Goal: Information Seeking & Learning: Learn about a topic

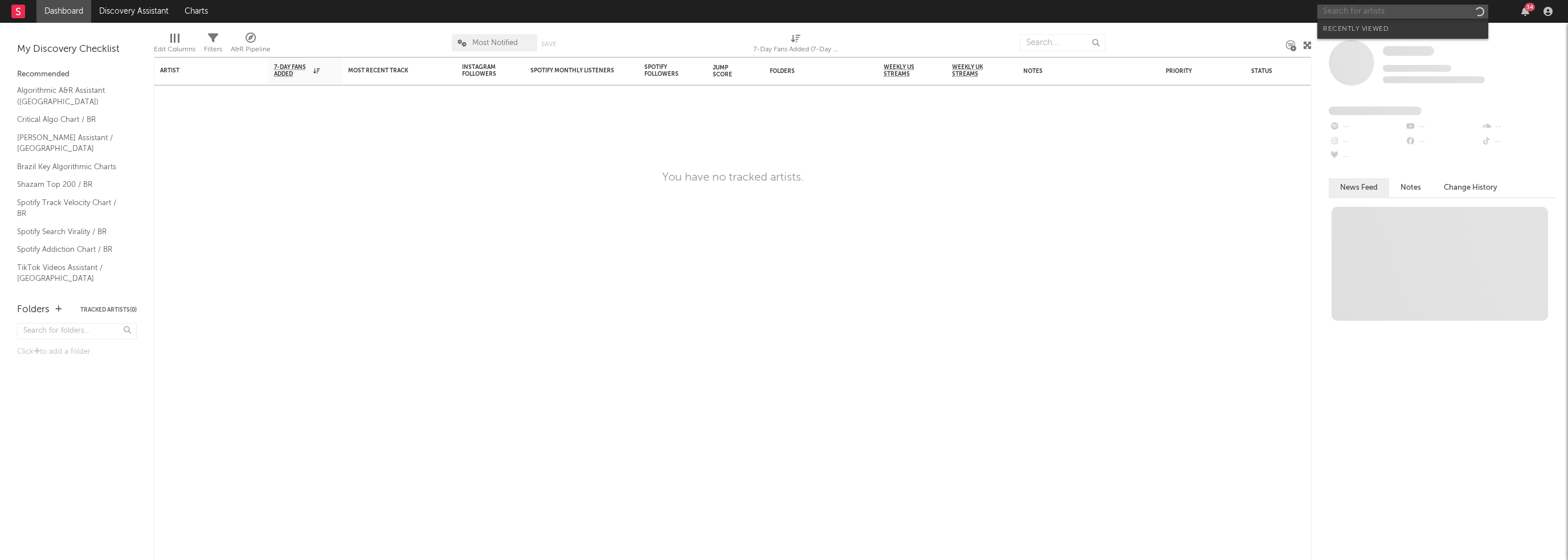
click at [1354, 14] on input "text" at bounding box center [1403, 12] width 171 height 14
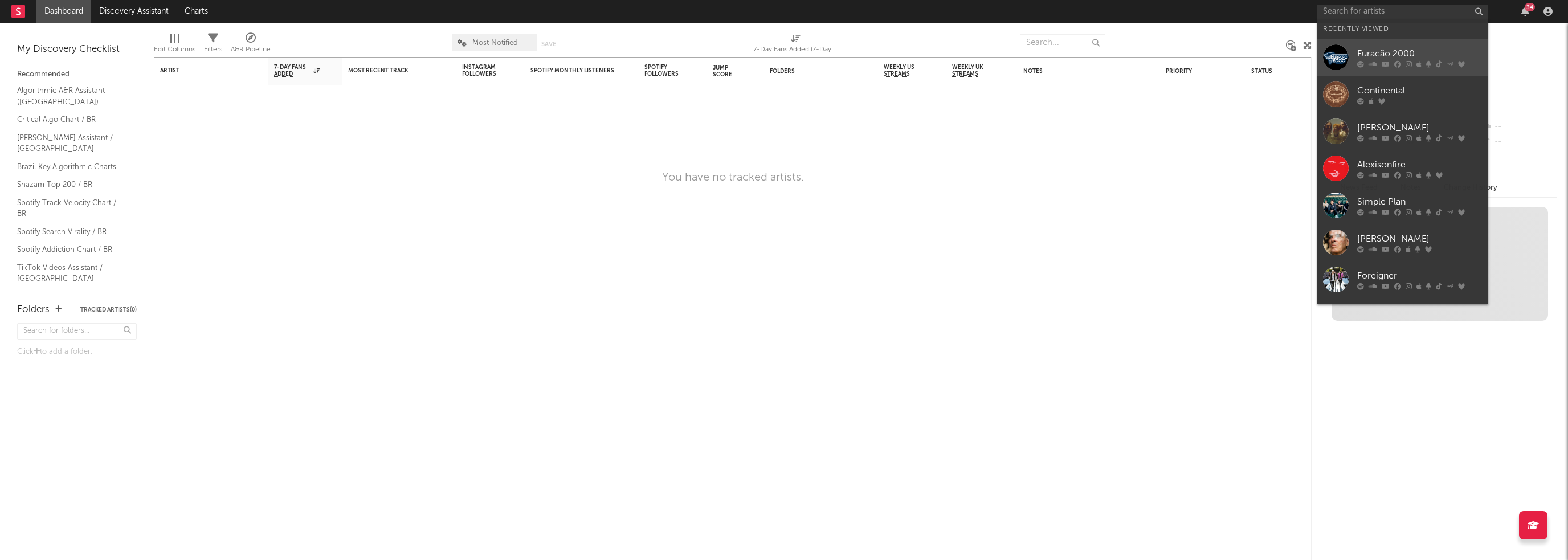
click at [1328, 57] on div at bounding box center [1336, 57] width 26 height 25
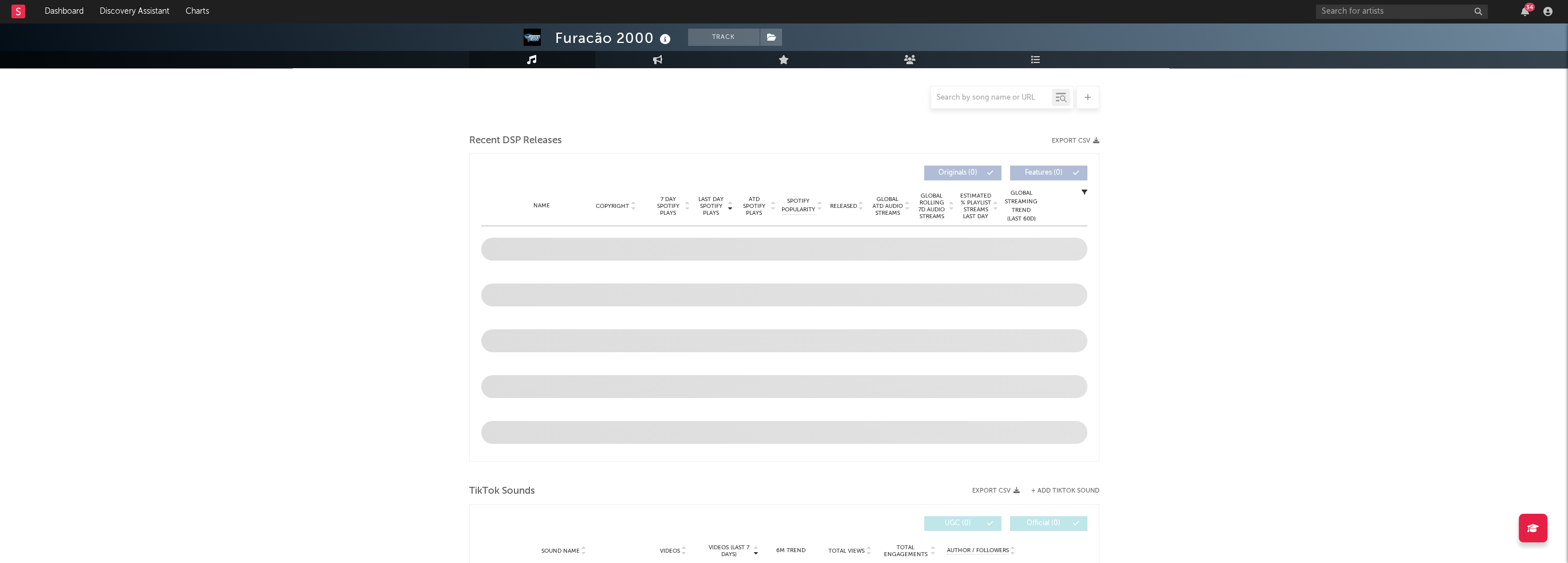
scroll to position [344, 0]
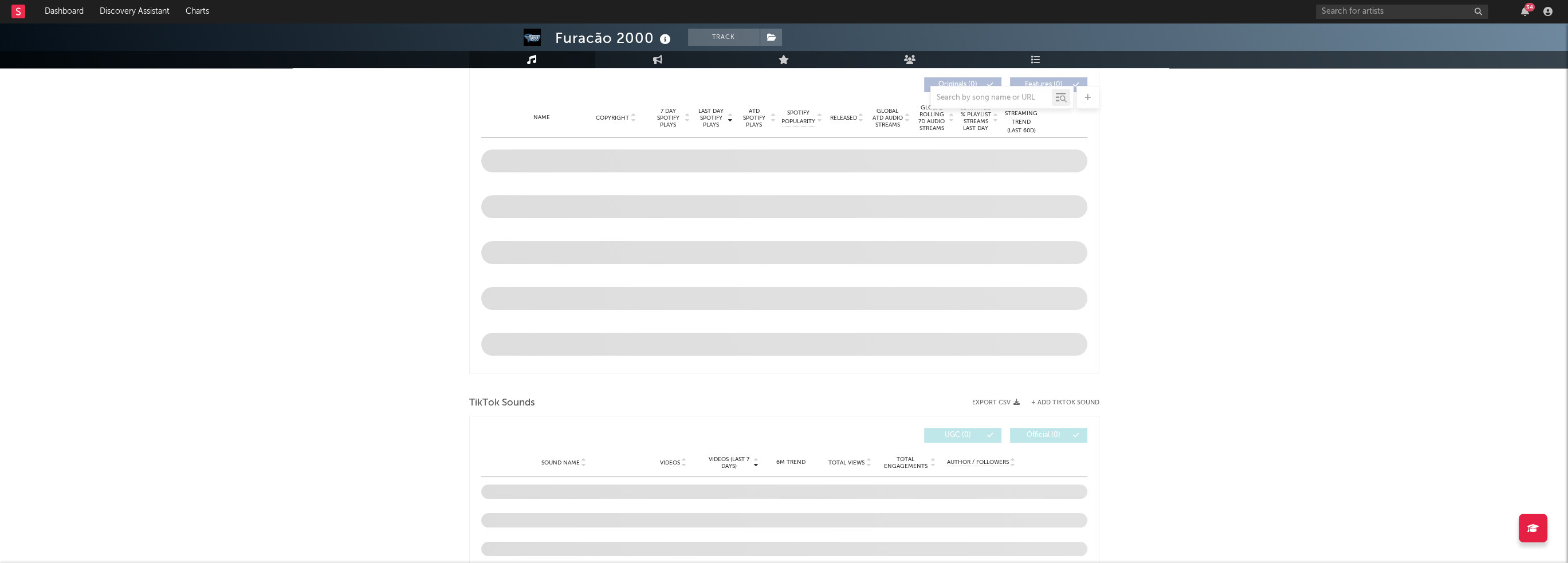
select select "6m"
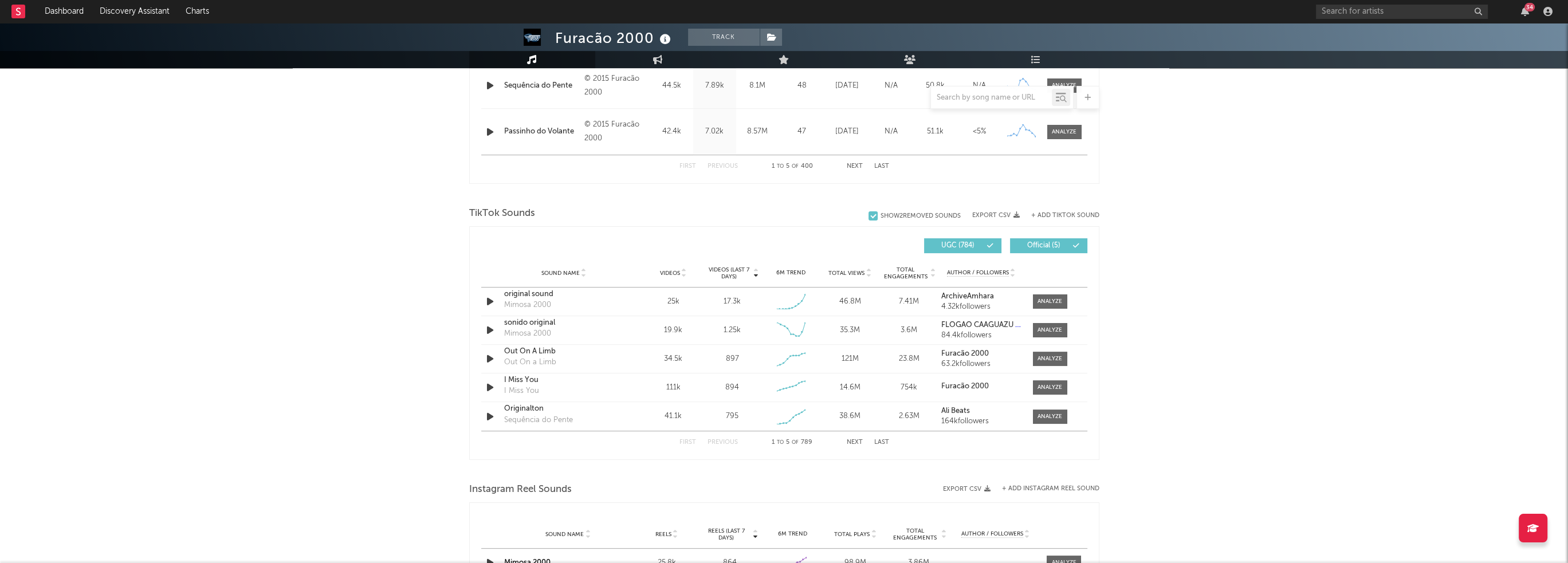
scroll to position [662, 0]
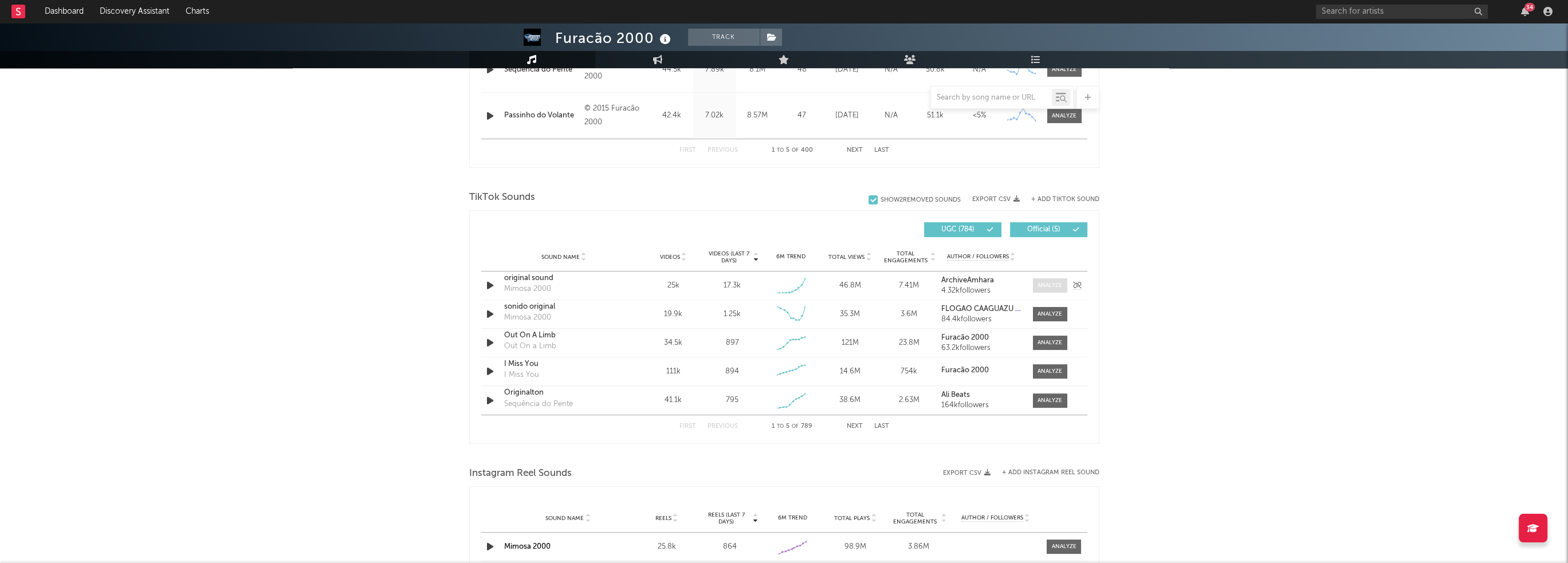
click at [1044, 288] on span at bounding box center [1050, 285] width 34 height 14
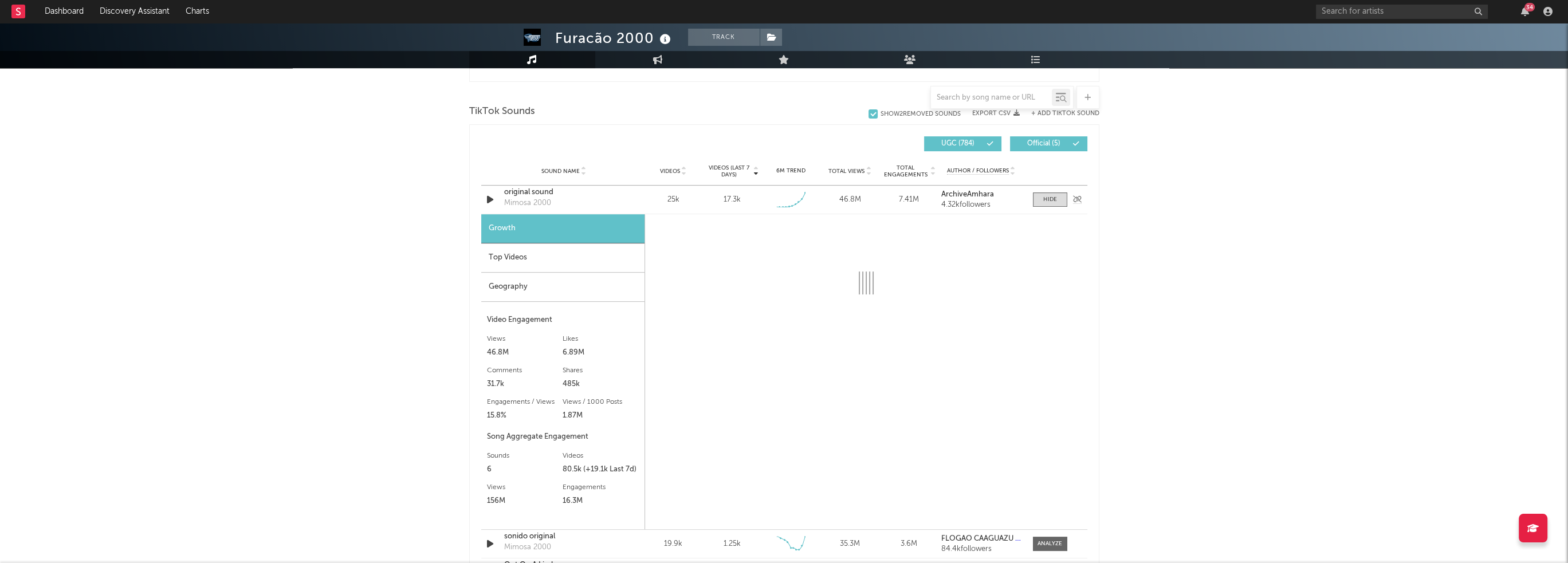
select select "1w"
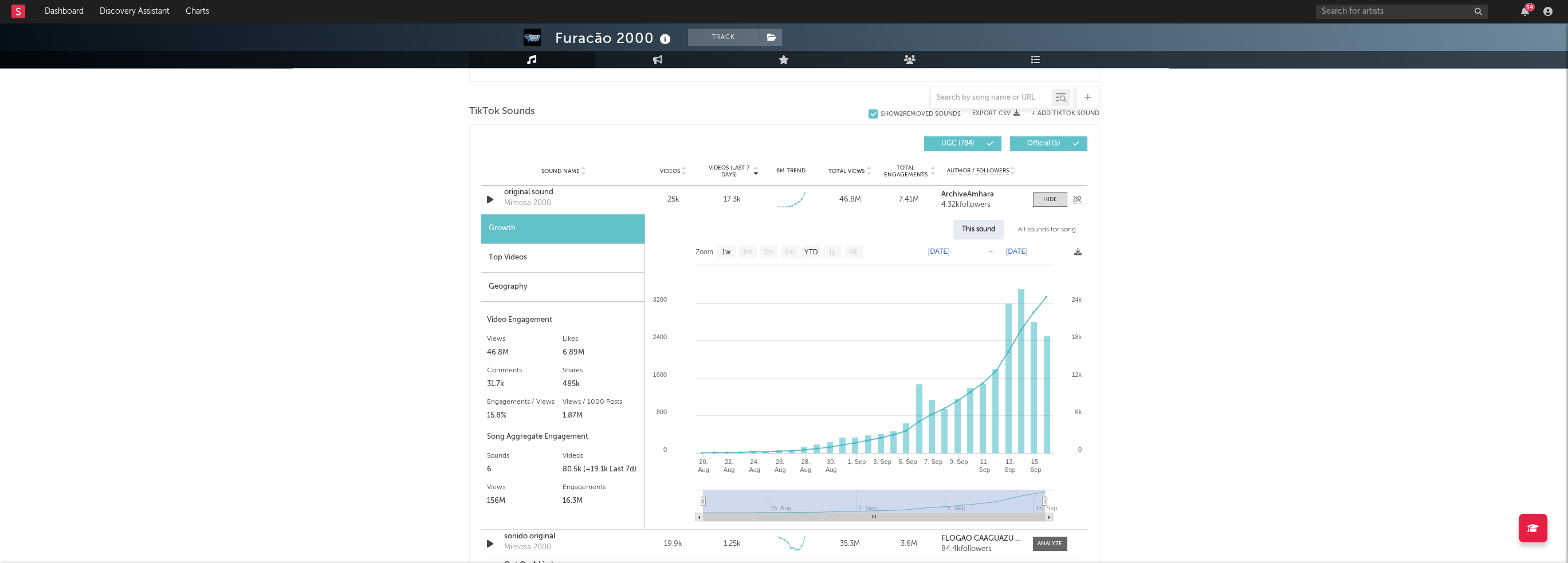
scroll to position [777, 0]
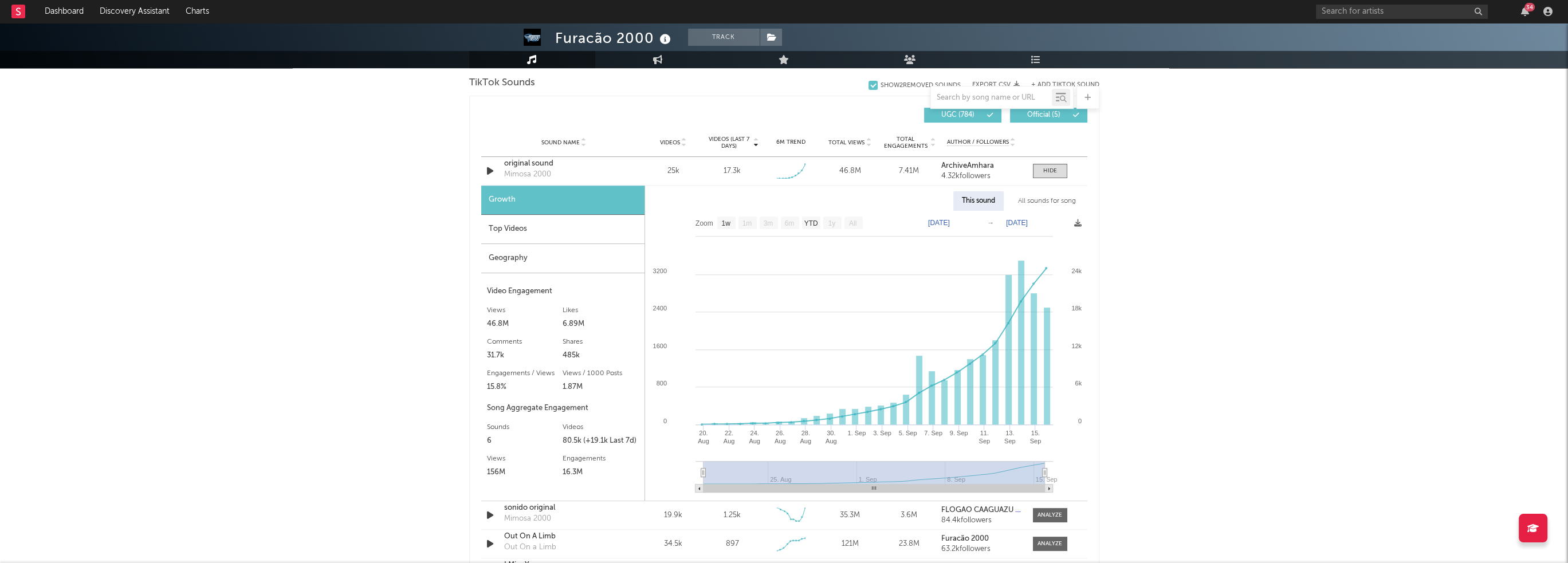
click at [443, 208] on div "Furacão 2000 Track [GEOGRAPHIC_DATA] | Brazilian Edit Track Benchmark Summary 2…" at bounding box center [784, 268] width 1568 height 2045
click at [286, 355] on div "Furacão 2000 Track [GEOGRAPHIC_DATA] | Brazilian Edit Track Benchmark Summary 2…" at bounding box center [784, 268] width 1568 height 2045
